Goal: Task Accomplishment & Management: Manage account settings

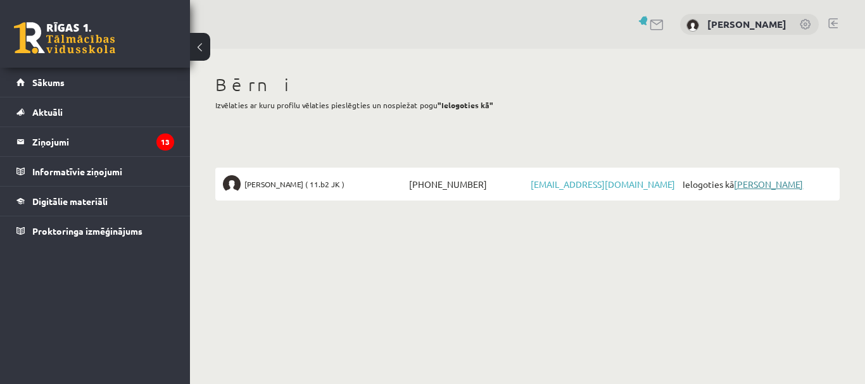
click at [767, 185] on link "[PERSON_NAME]" at bounding box center [768, 184] width 69 height 11
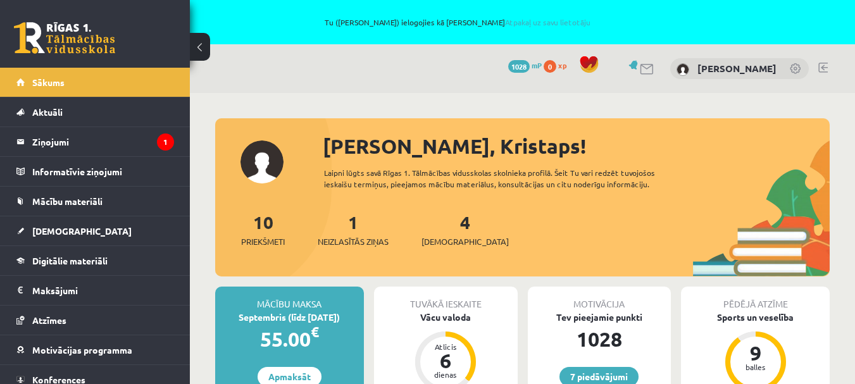
click at [794, 66] on link at bounding box center [796, 69] width 13 height 13
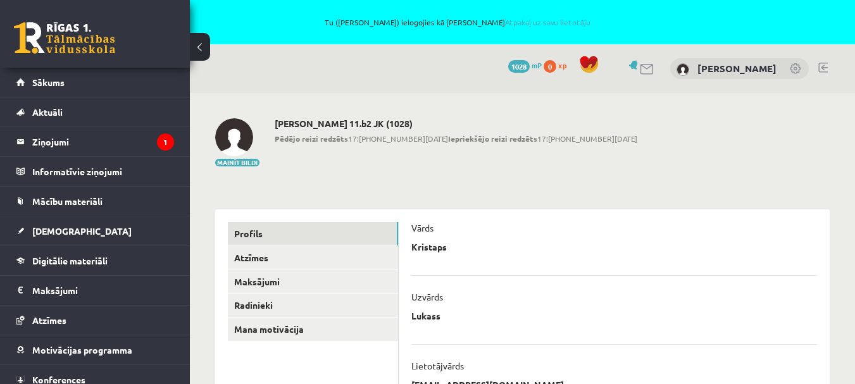
click at [797, 68] on link at bounding box center [796, 69] width 13 height 13
click at [736, 67] on link "[PERSON_NAME]" at bounding box center [737, 68] width 79 height 13
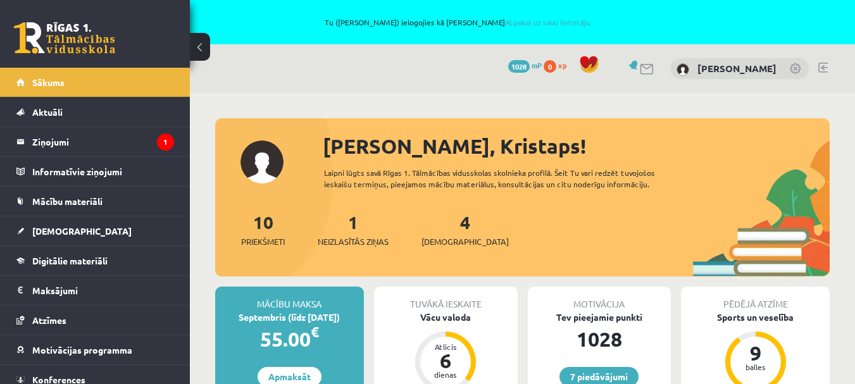
click at [795, 71] on link at bounding box center [796, 69] width 13 height 13
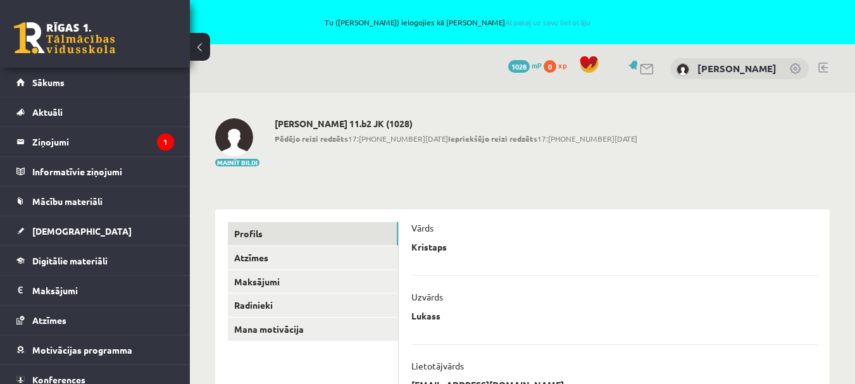
click at [823, 68] on link at bounding box center [823, 68] width 9 height 10
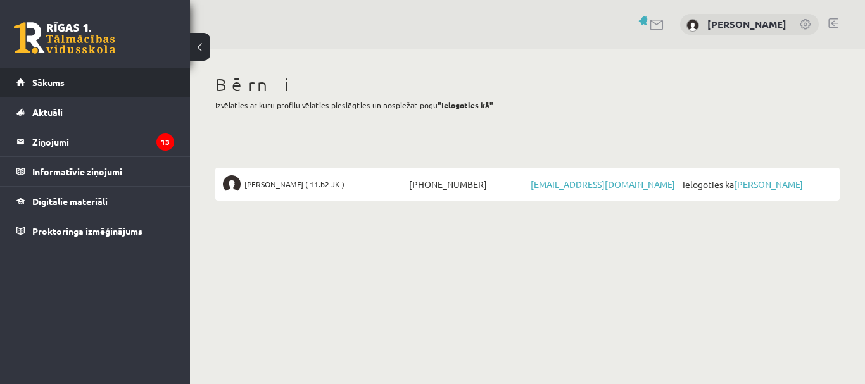
click at [55, 83] on span "Sākums" at bounding box center [48, 82] width 32 height 11
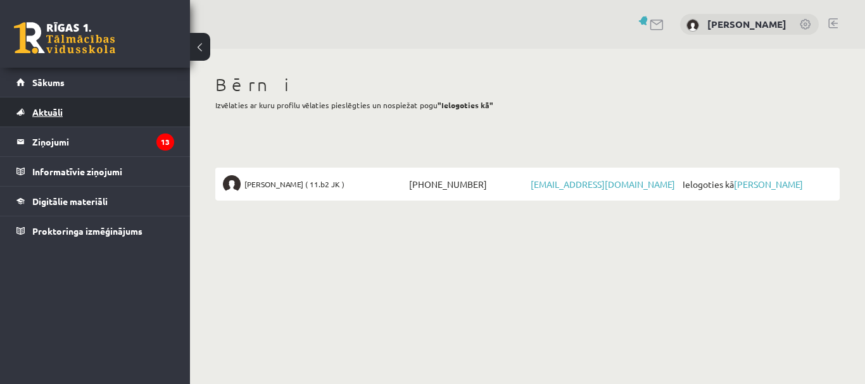
click at [76, 110] on link "Aktuāli" at bounding box center [95, 111] width 158 height 29
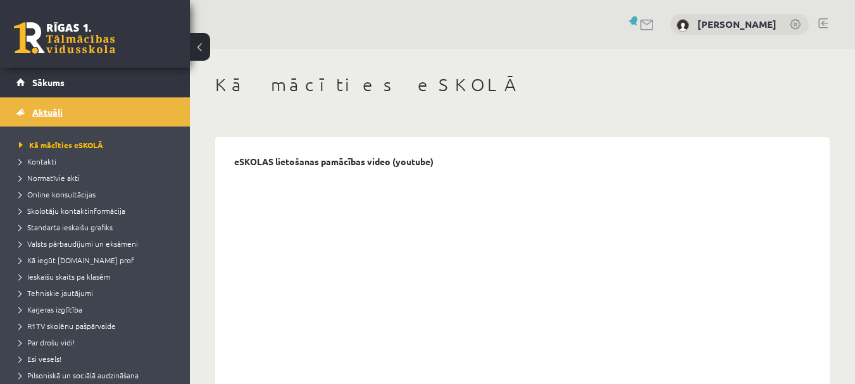
click at [49, 111] on span "Aktuāli" at bounding box center [47, 111] width 30 height 11
click at [41, 83] on span "Sākums" at bounding box center [48, 82] width 32 height 11
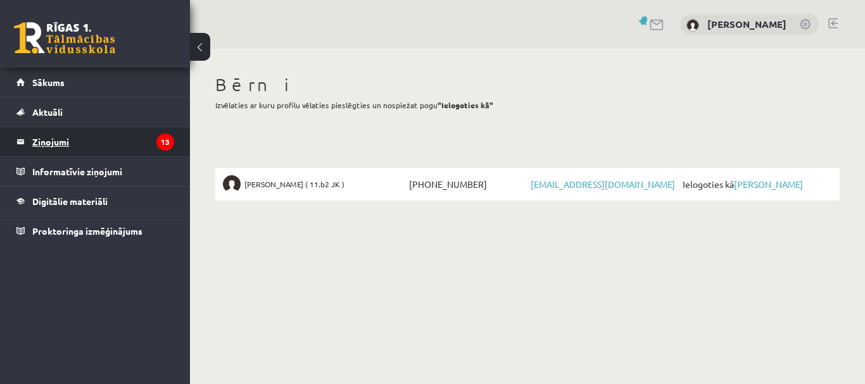
click at [54, 141] on legend "Ziņojumi 13" at bounding box center [103, 141] width 142 height 29
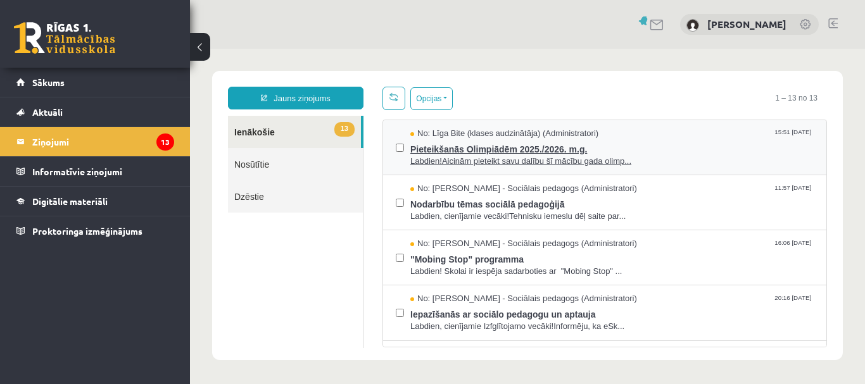
click at [484, 147] on span "Pieteikšanās Olimpiādēm 2025./2026. m.g." at bounding box center [611, 148] width 403 height 16
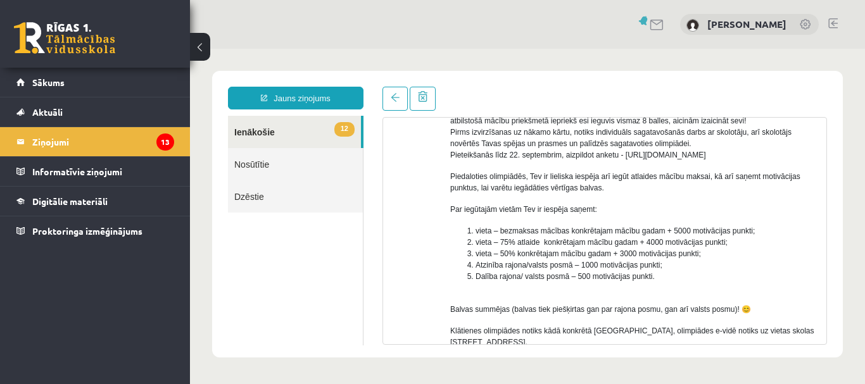
scroll to position [63, 0]
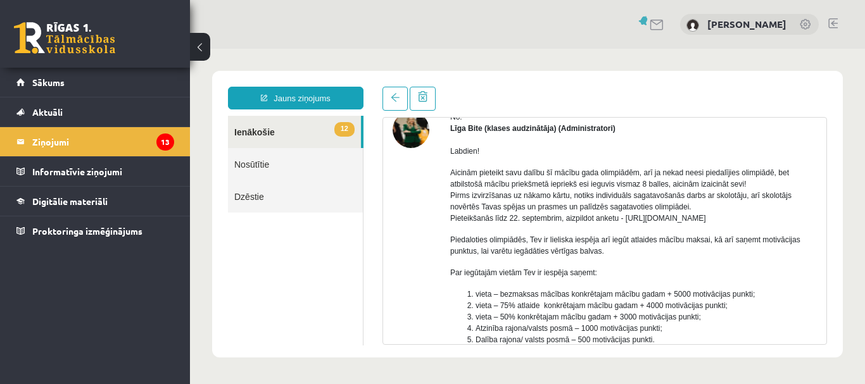
click at [256, 137] on link "12 Ienākošie" at bounding box center [294, 132] width 133 height 32
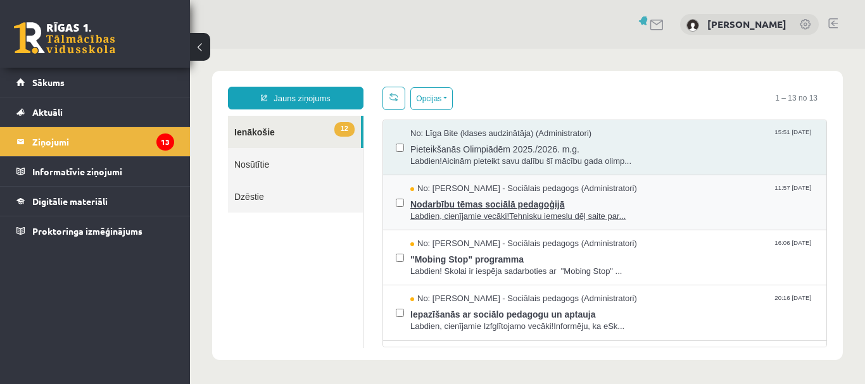
scroll to position [0, 0]
click at [454, 202] on span "Nodarbību tēmas sociālā pedagoģijā" at bounding box center [611, 203] width 403 height 16
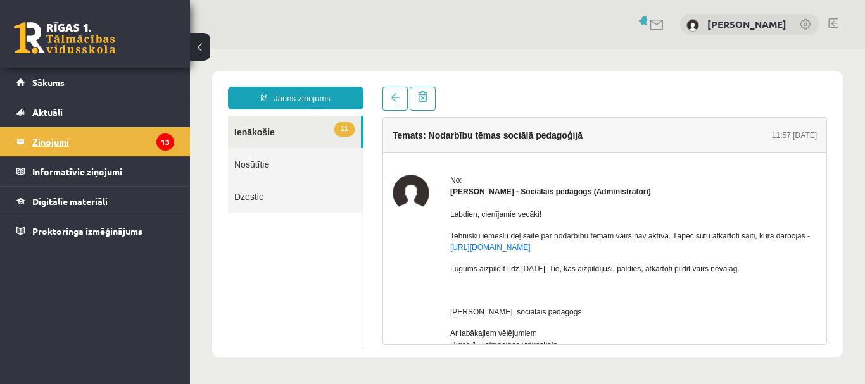
click at [146, 139] on legend "Ziņojumi 13" at bounding box center [103, 141] width 142 height 29
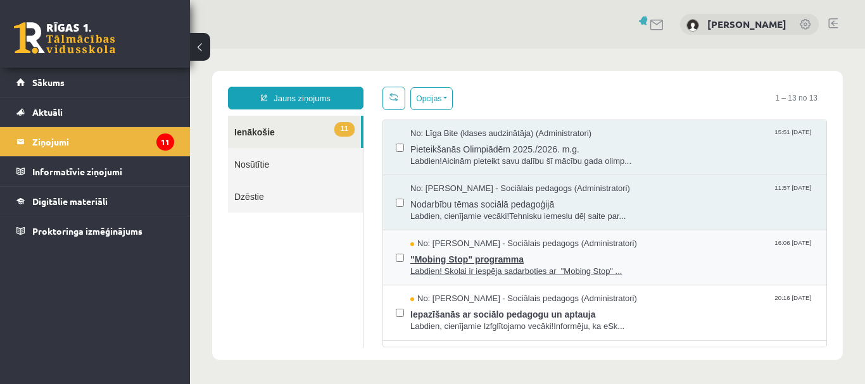
drag, startPoint x: 446, startPoint y: 256, endPoint x: 468, endPoint y: 258, distance: 21.7
click at [446, 256] on span ""Mobing Stop" programma" at bounding box center [611, 258] width 403 height 16
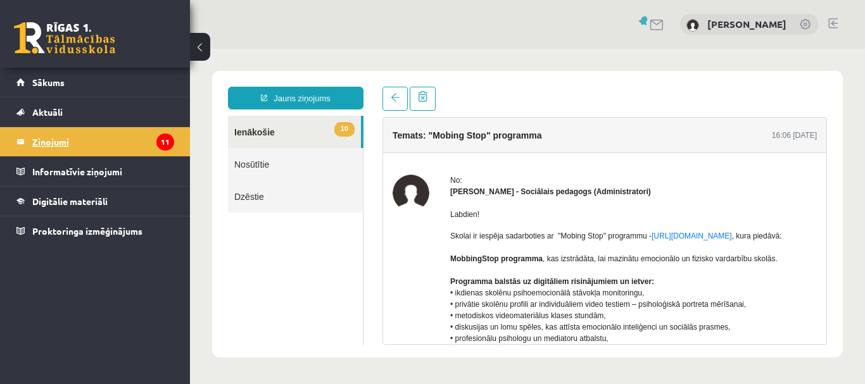
click at [110, 137] on legend "Ziņojumi 11" at bounding box center [103, 141] width 142 height 29
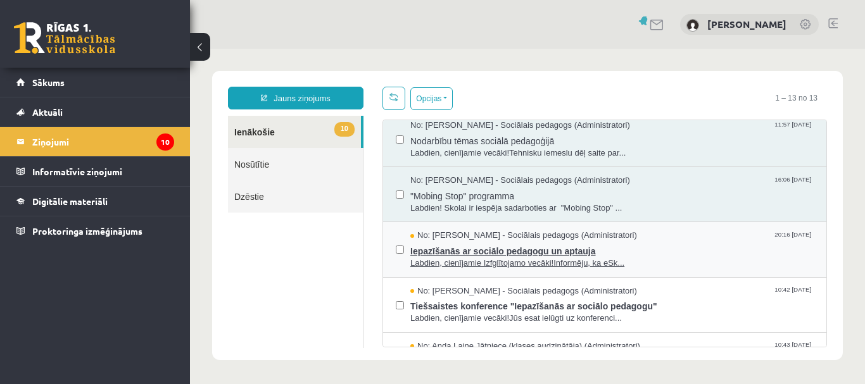
click at [453, 252] on span "Iepazīšanās ar sociālo pedagogu un aptauja" at bounding box center [611, 250] width 403 height 16
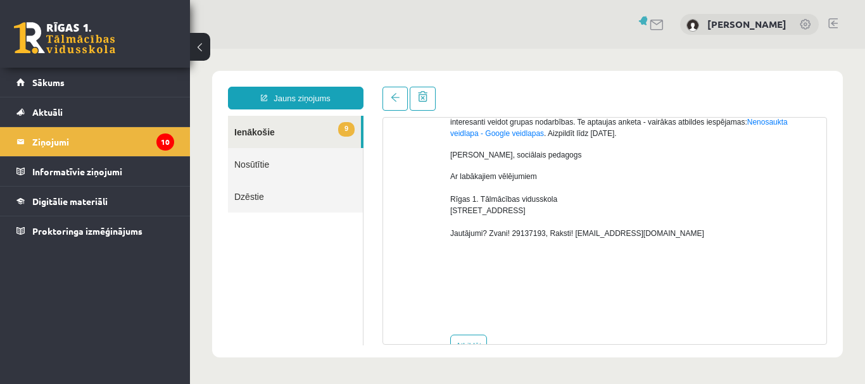
scroll to position [193, 0]
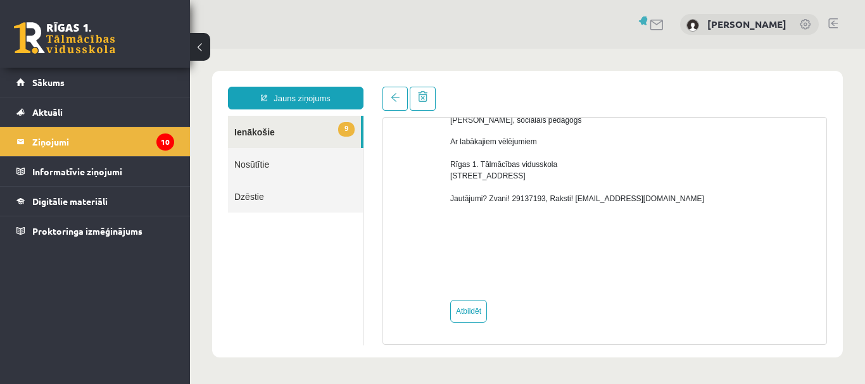
drag, startPoint x: 143, startPoint y: 148, endPoint x: 185, endPoint y: 151, distance: 42.5
click at [145, 147] on legend "Ziņojumi 10" at bounding box center [103, 141] width 142 height 29
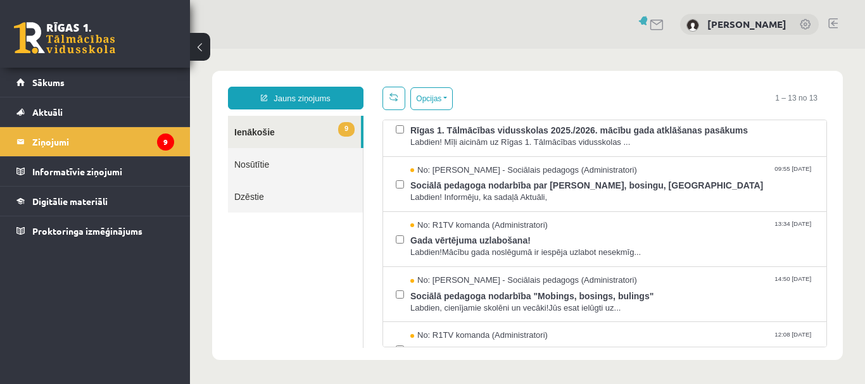
scroll to position [110, 0]
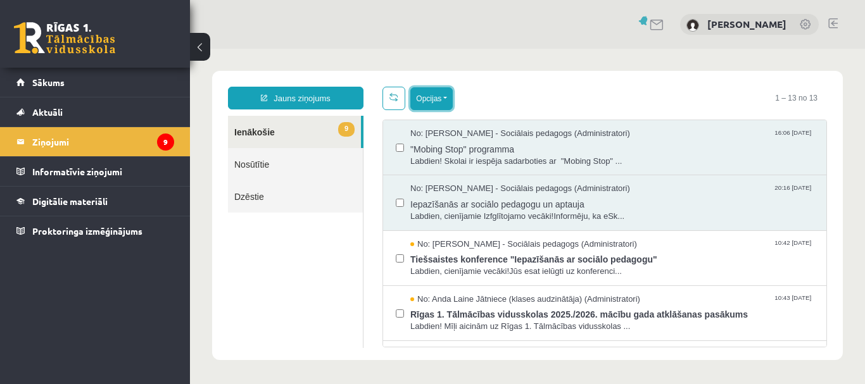
click at [436, 99] on button "Opcijas" at bounding box center [431, 98] width 42 height 23
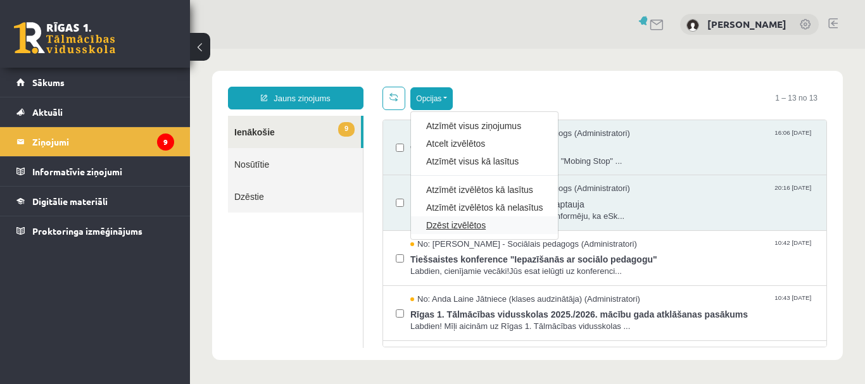
click at [460, 223] on link "Dzēst izvēlētos" at bounding box center [484, 225] width 116 height 13
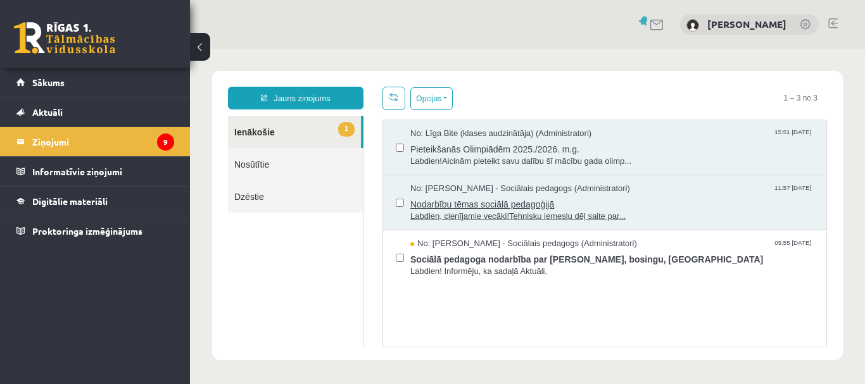
scroll to position [0, 0]
click at [428, 99] on button "Opcijas" at bounding box center [431, 98] width 42 height 23
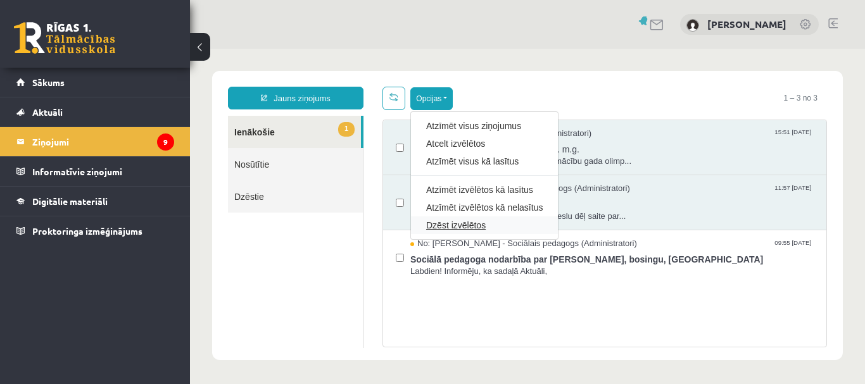
click at [444, 224] on link "Dzēst izvēlētos" at bounding box center [484, 225] width 116 height 13
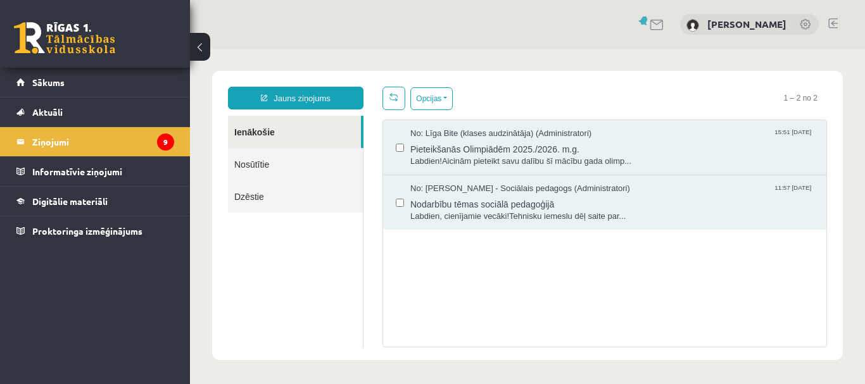
click at [834, 20] on link at bounding box center [832, 23] width 9 height 10
